Goal: Check status: Check status

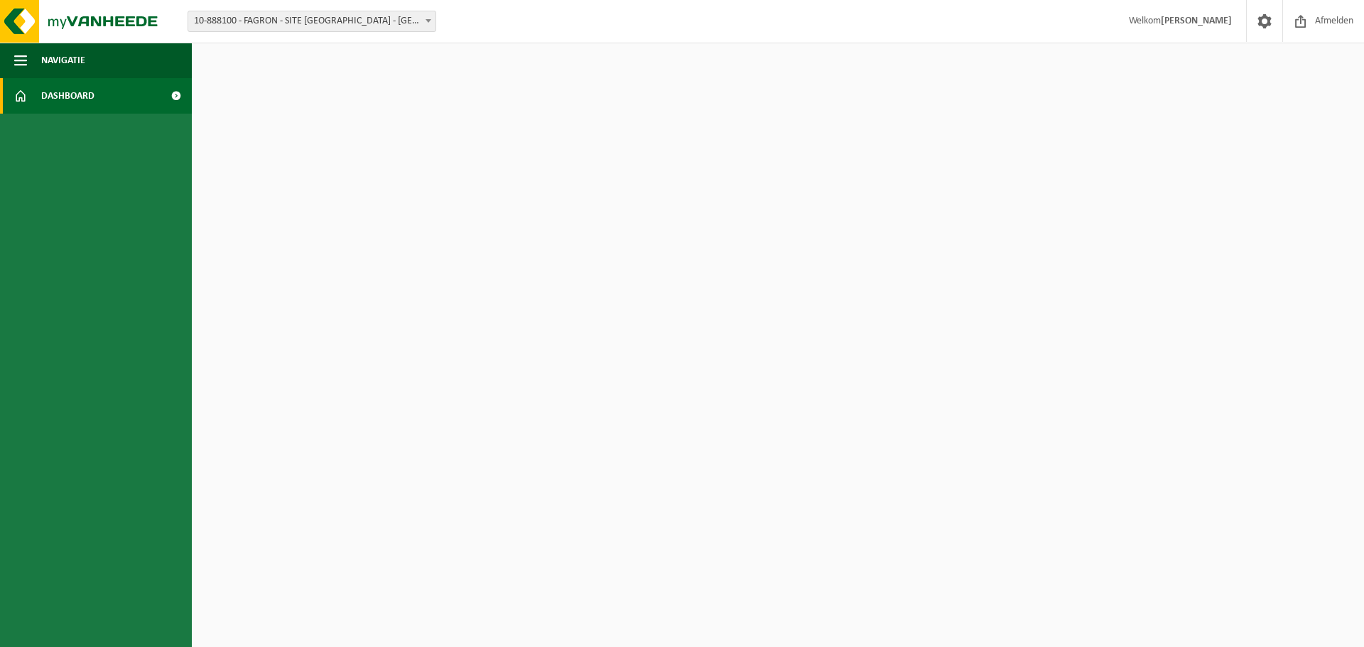
click at [91, 92] on span "Dashboard" at bounding box center [67, 96] width 53 height 36
click at [176, 98] on span at bounding box center [176, 96] width 32 height 36
click at [75, 63] on span "Navigatie" at bounding box center [63, 61] width 44 height 36
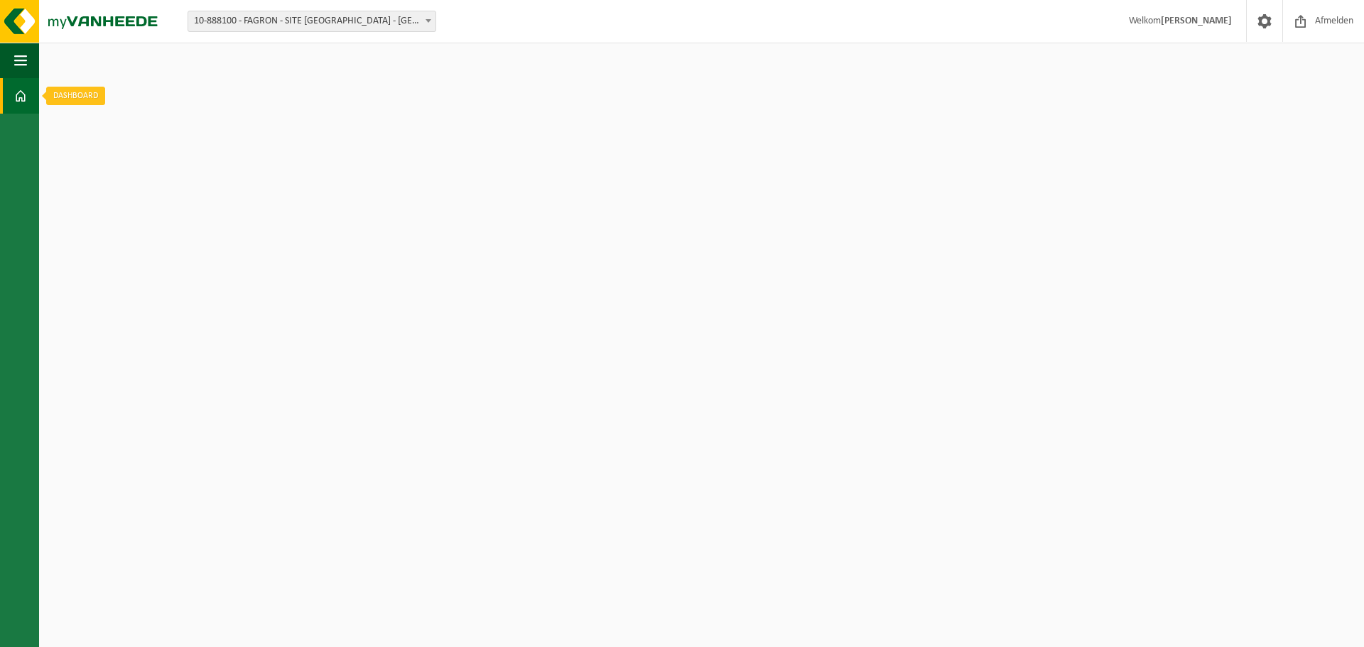
click at [20, 90] on span at bounding box center [20, 96] width 13 height 36
click at [22, 70] on span "button" at bounding box center [20, 61] width 13 height 36
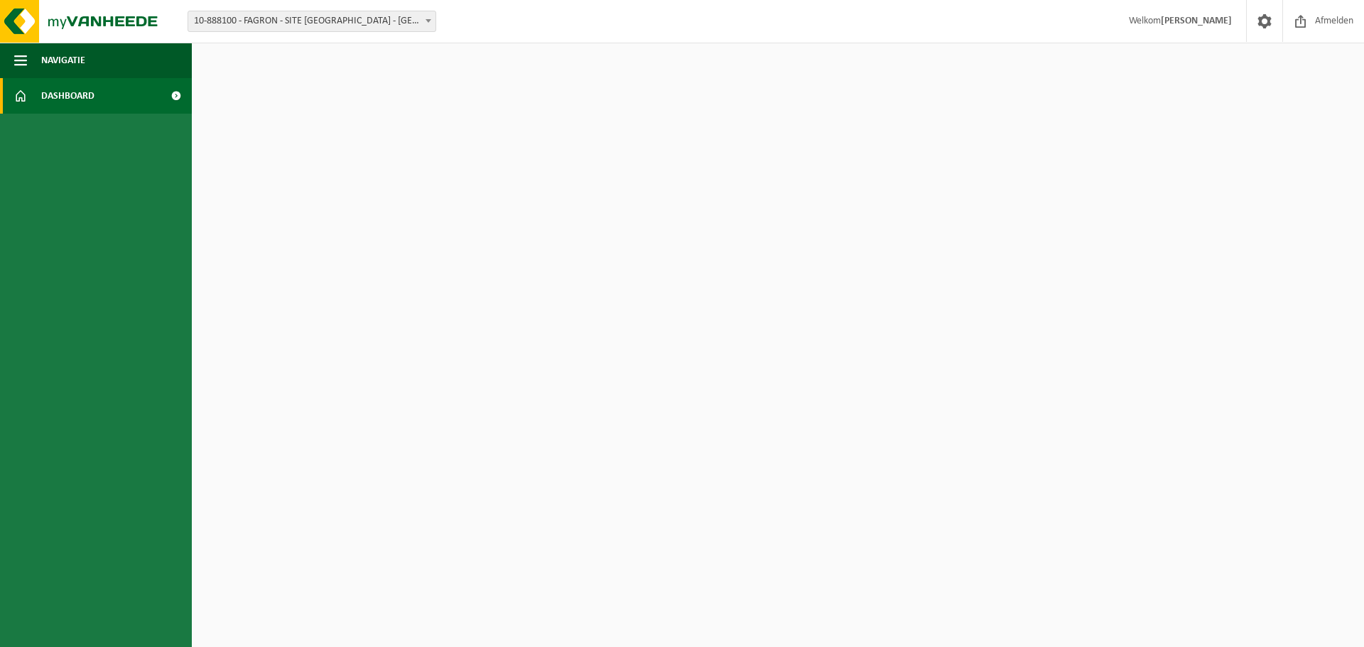
click at [174, 99] on span at bounding box center [176, 96] width 32 height 36
click at [110, 11] on img at bounding box center [85, 21] width 170 height 43
click at [1161, 26] on strong "[PERSON_NAME]" at bounding box center [1196, 21] width 71 height 11
click at [1269, 26] on span at bounding box center [1264, 21] width 21 height 42
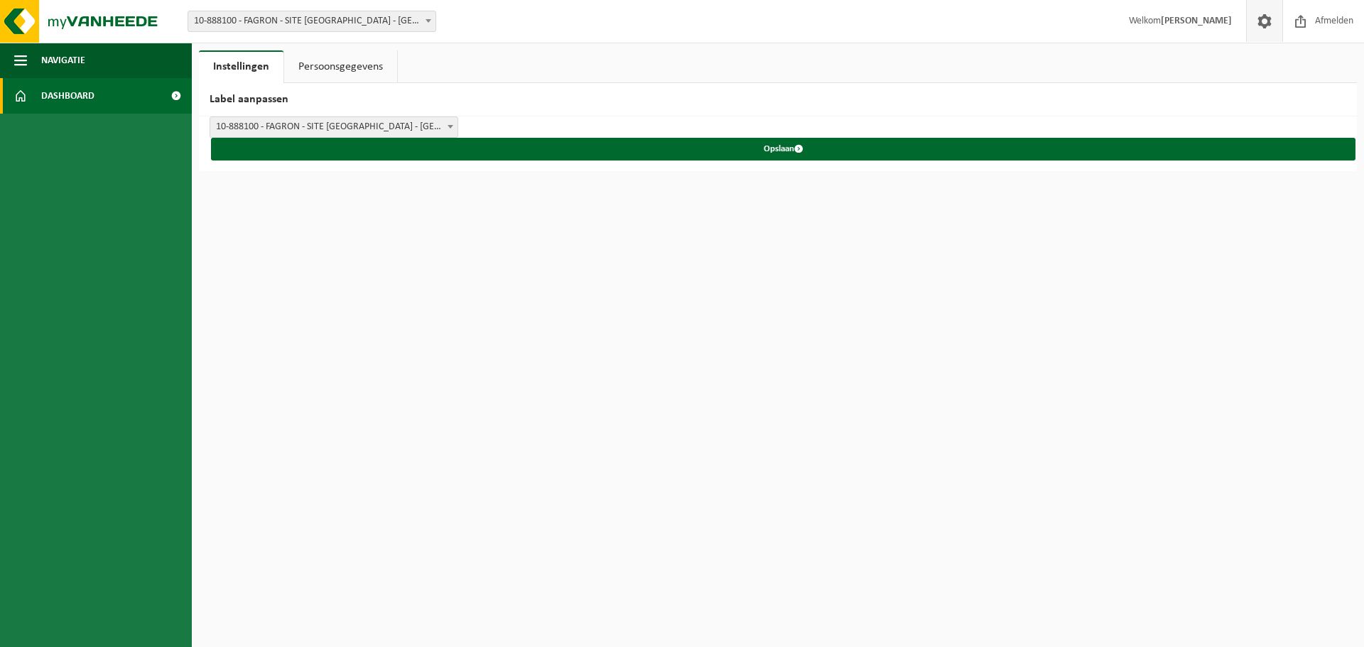
click at [158, 94] on link "Dashboard" at bounding box center [96, 96] width 192 height 36
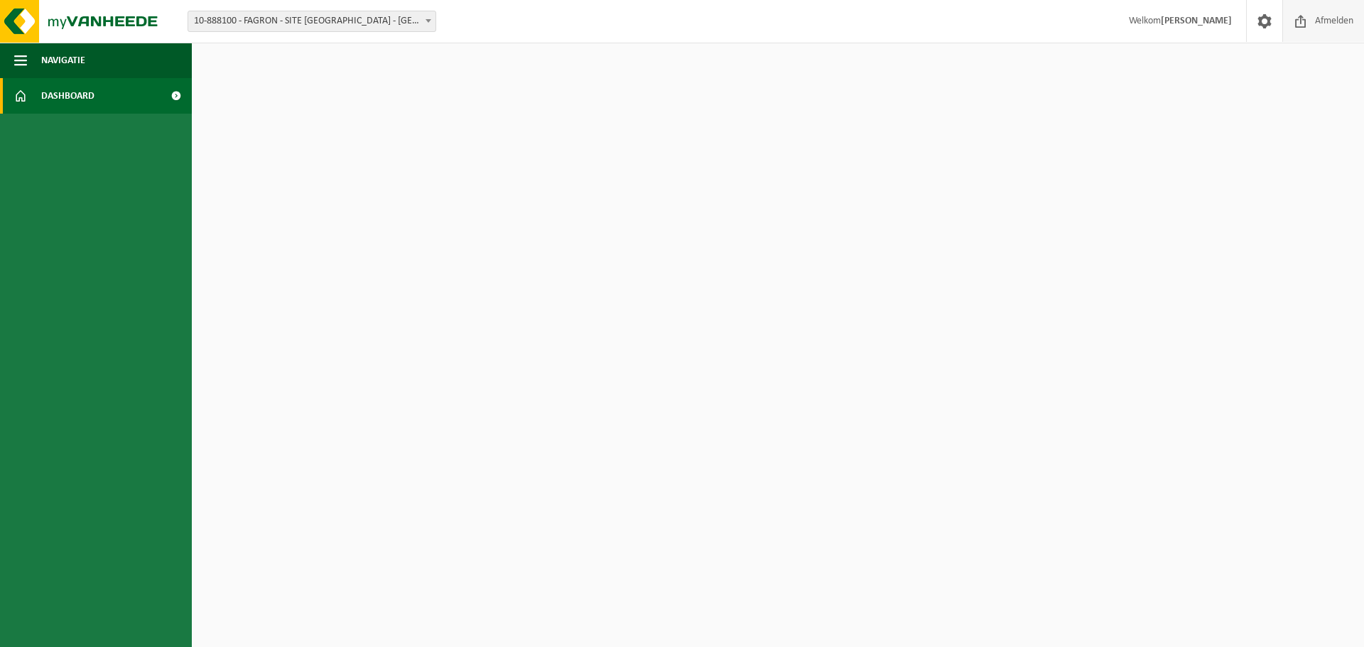
click at [1314, 22] on span "Afmelden" at bounding box center [1333, 21] width 45 height 42
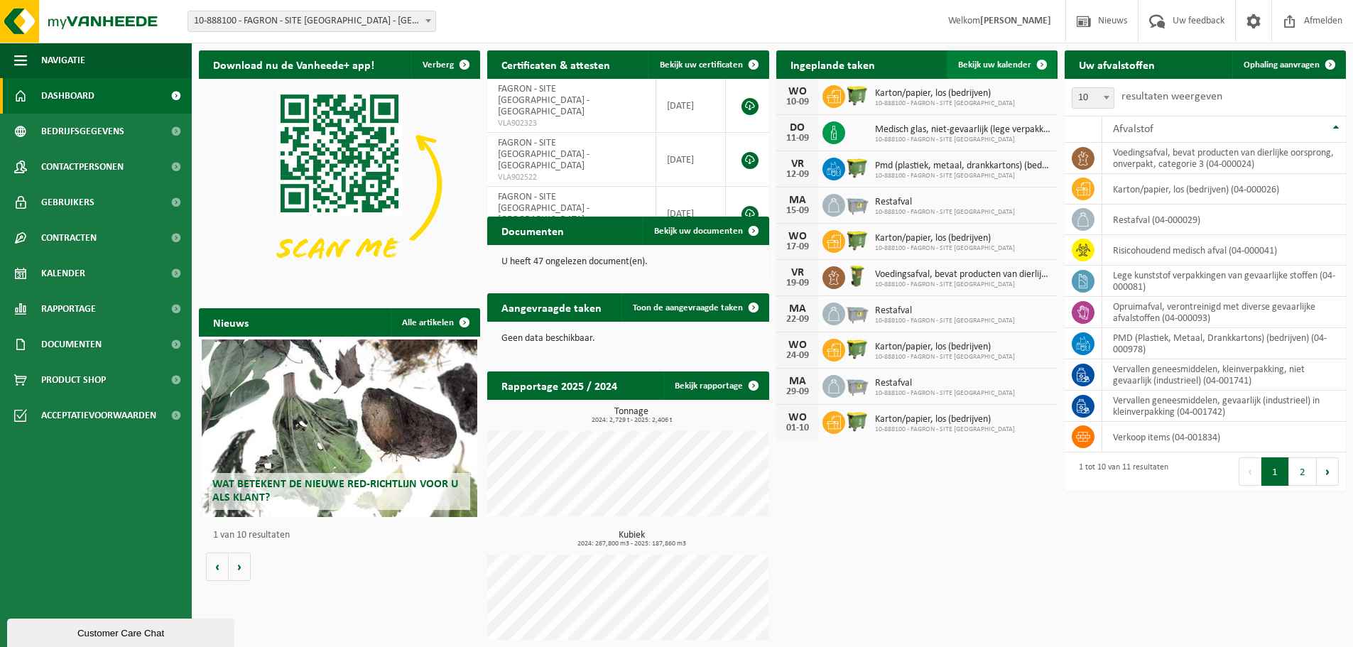
click at [1011, 67] on span "Bekijk uw kalender" at bounding box center [994, 64] width 73 height 9
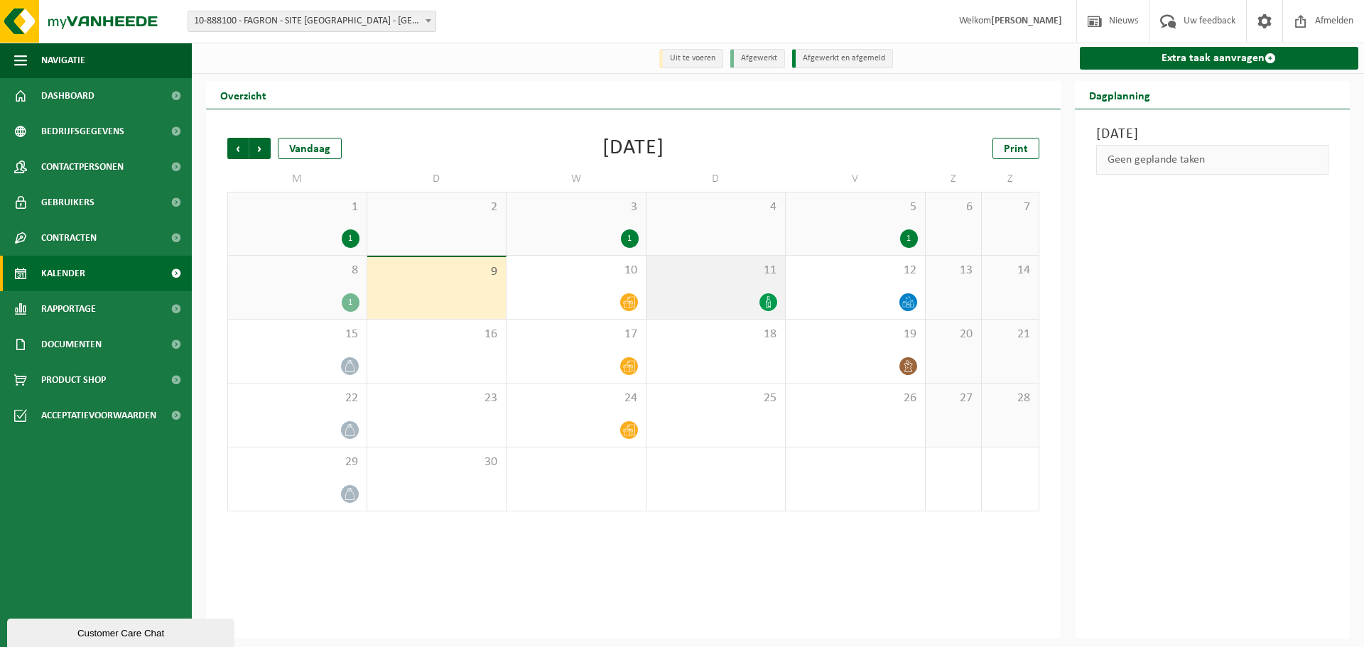
click at [769, 303] on icon at bounding box center [768, 302] width 12 height 12
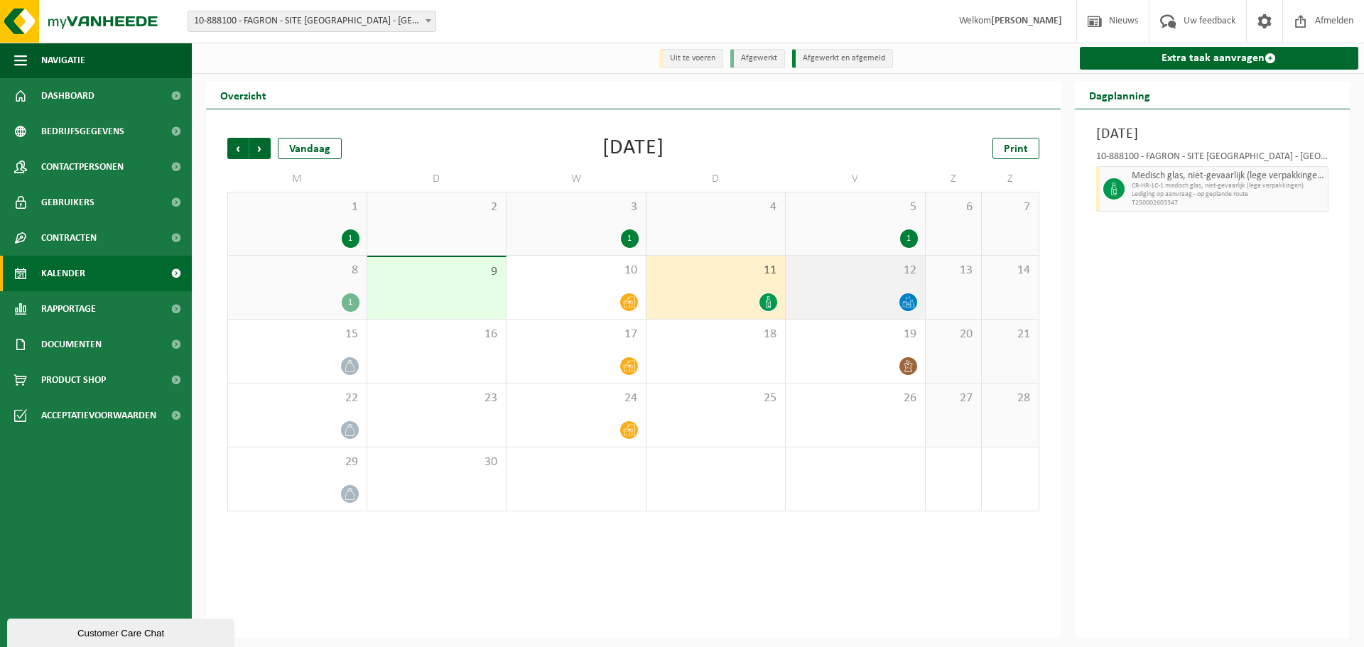
click at [910, 299] on icon at bounding box center [908, 302] width 12 height 12
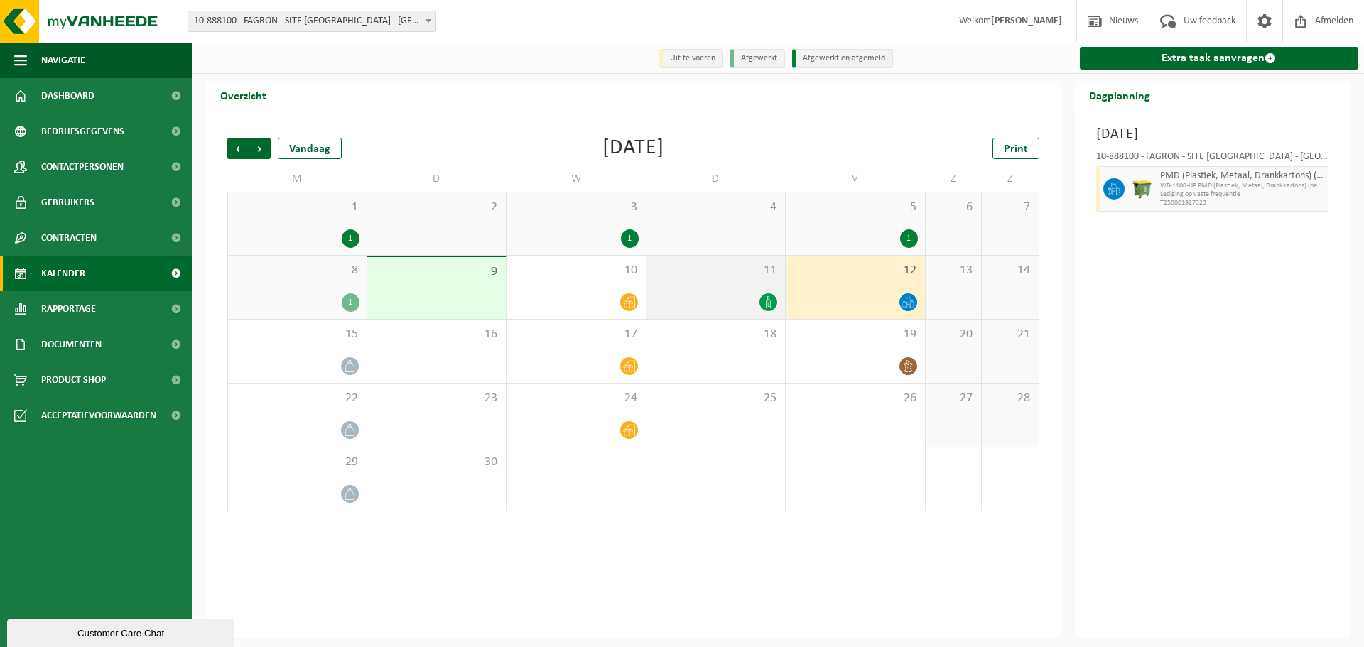
click at [764, 301] on icon at bounding box center [768, 302] width 12 height 12
